Goal: Information Seeking & Learning: Learn about a topic

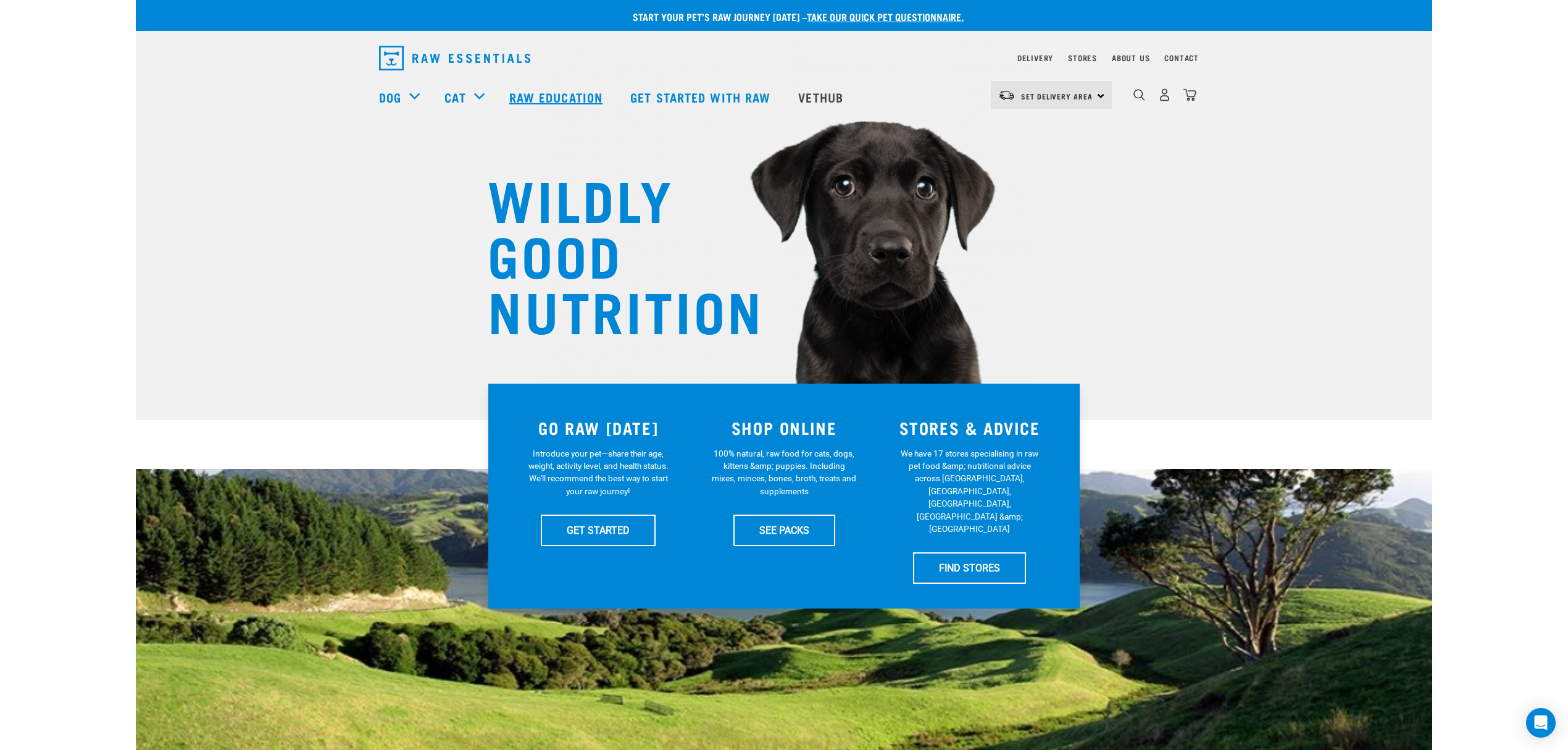
click at [569, 91] on link "Raw Education" at bounding box center [557, 97] width 121 height 50
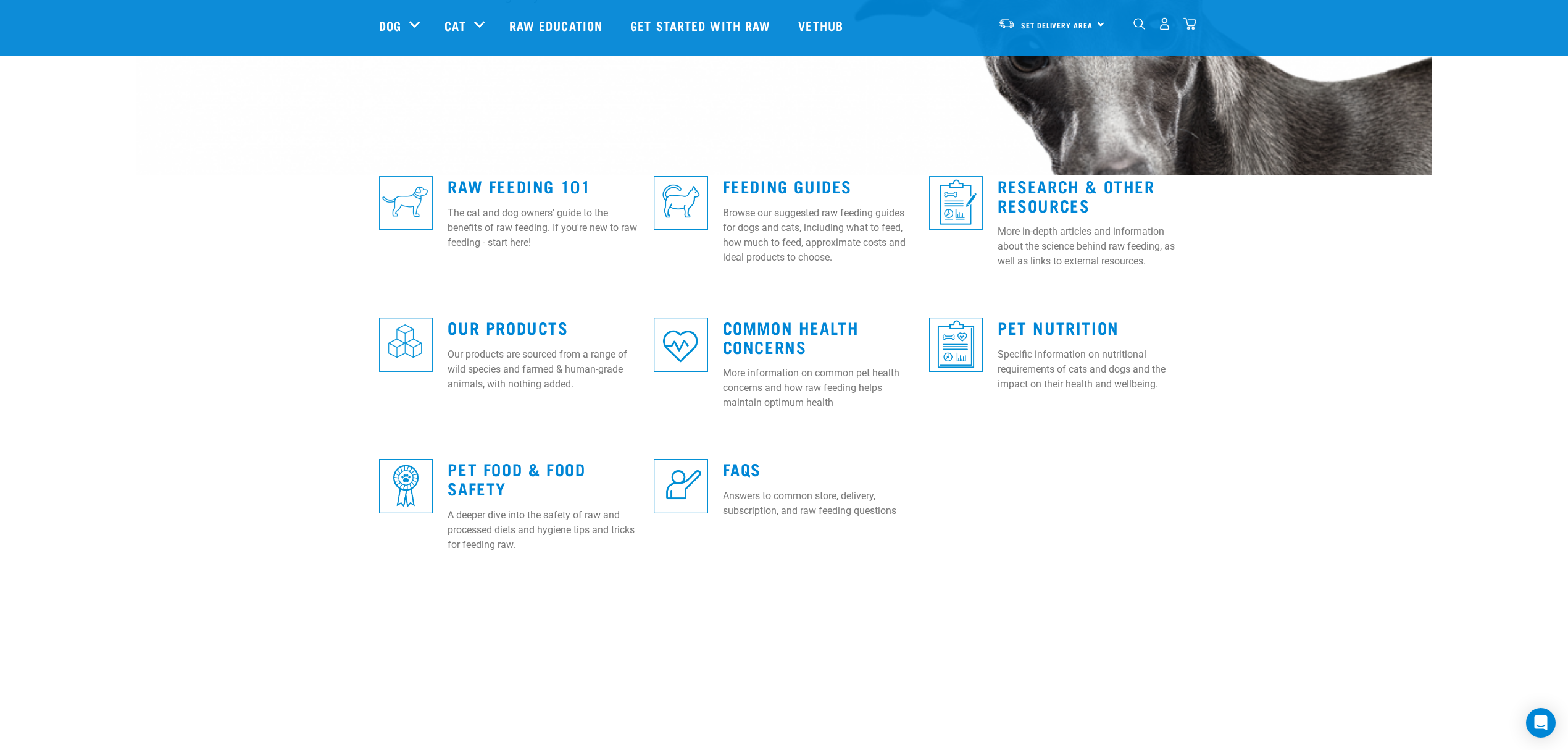
scroll to position [247, 0]
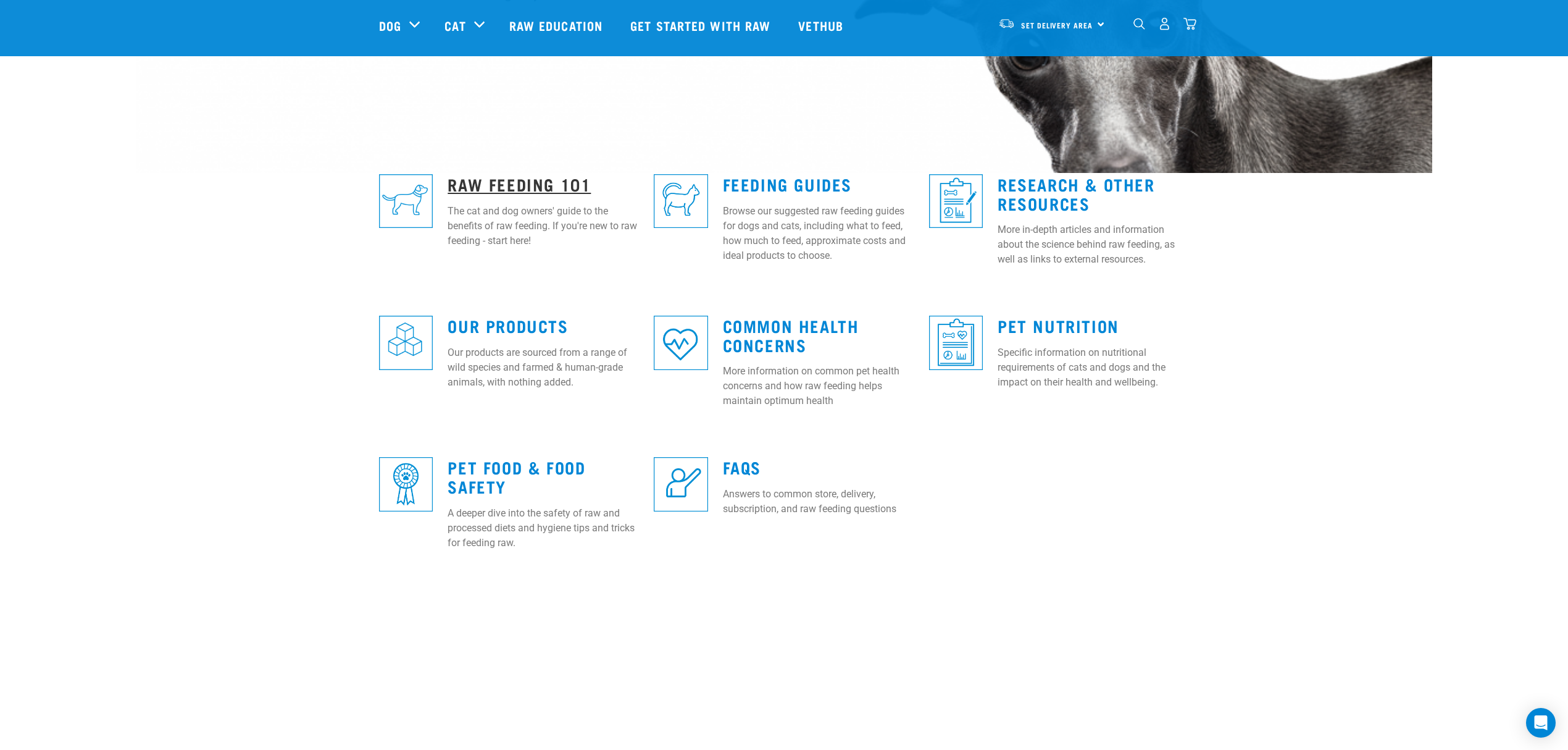
click at [487, 185] on link "Raw Feeding 101" at bounding box center [519, 184] width 144 height 9
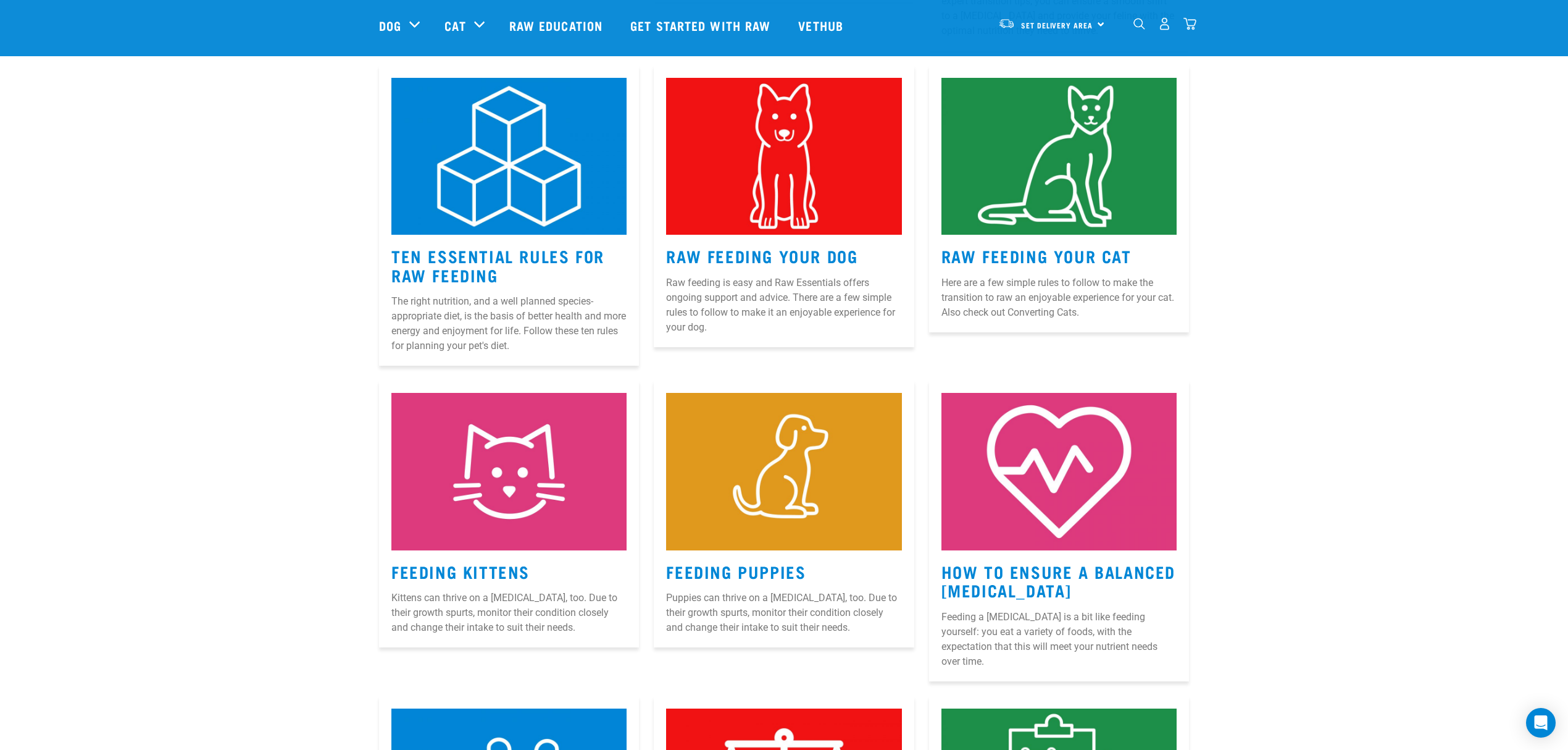
scroll to position [576, 0]
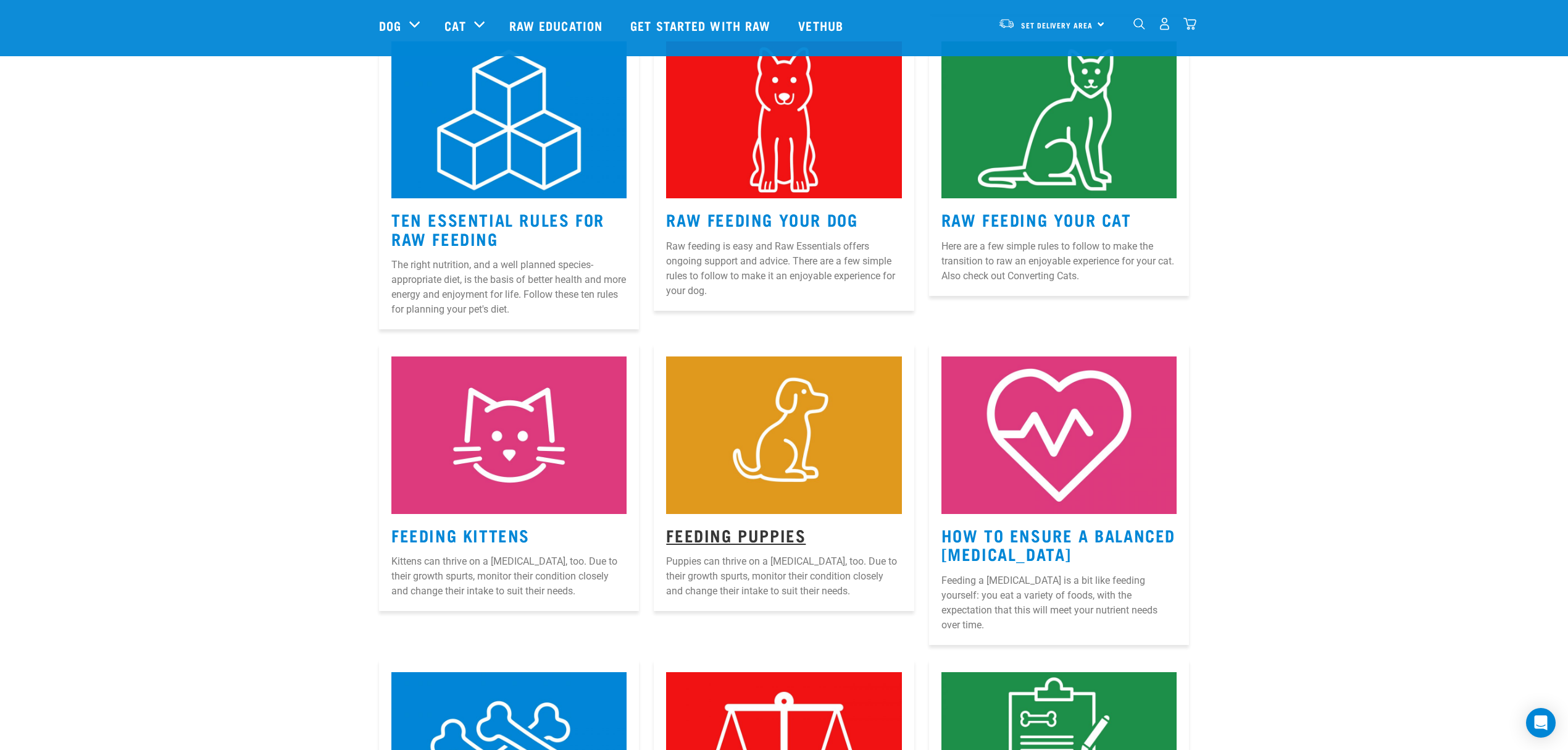
click at [743, 534] on link "Feeding Puppies" at bounding box center [736, 535] width 139 height 9
